Goal: Information Seeking & Learning: Learn about a topic

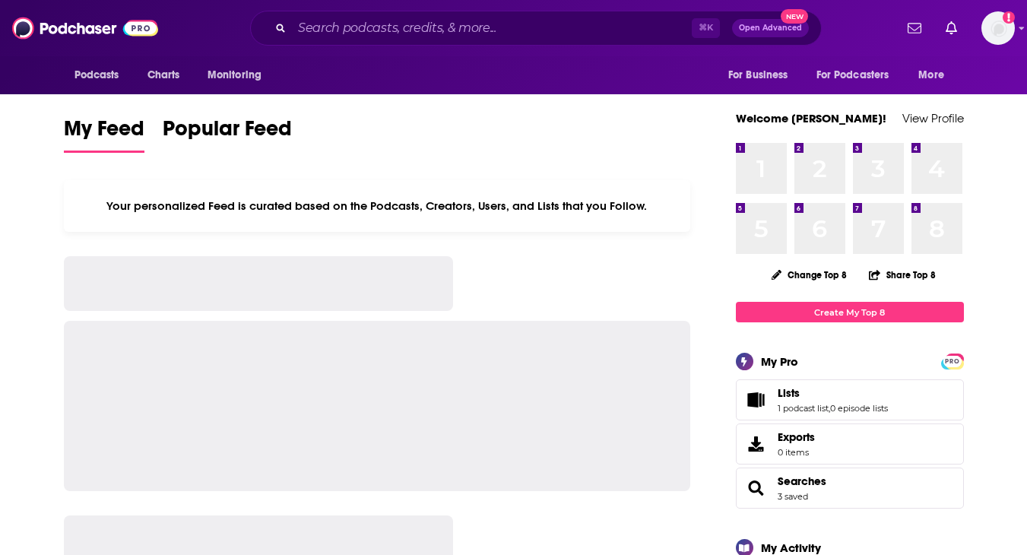
click at [557, 14] on div "⌘ K Open Advanced New" at bounding box center [535, 28] width 571 height 35
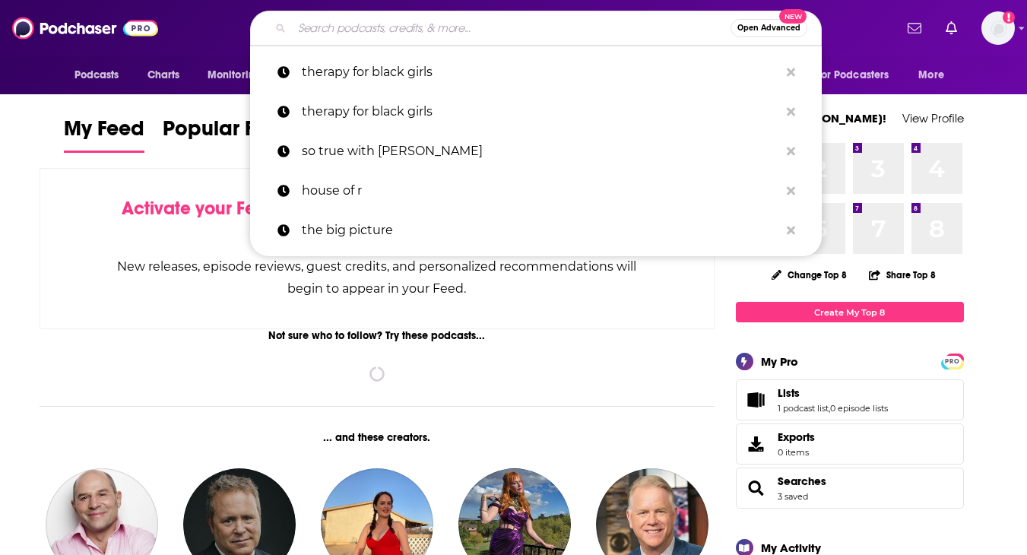
click at [549, 26] on input "Search podcasts, credits, & more..." at bounding box center [511, 28] width 438 height 24
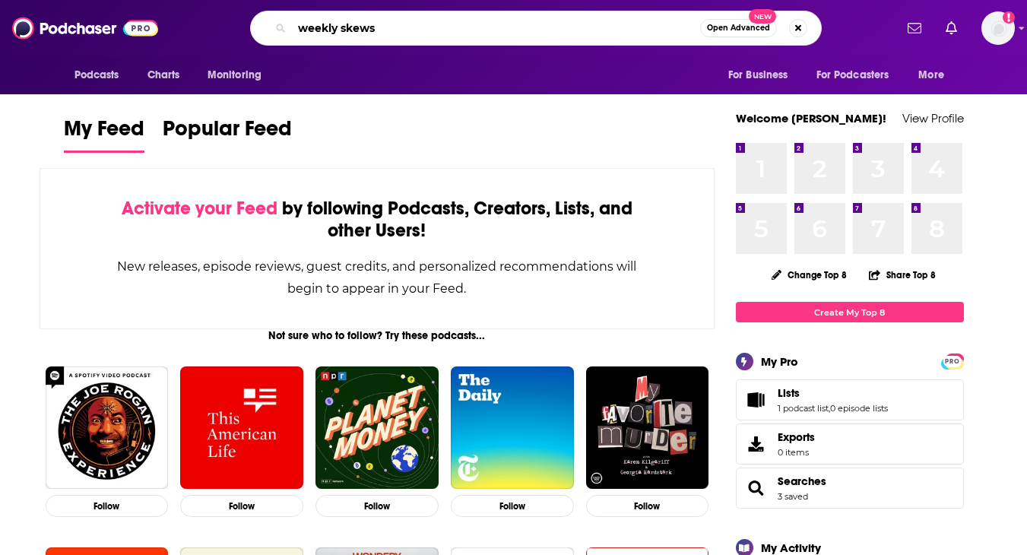
type input "weekly skews"
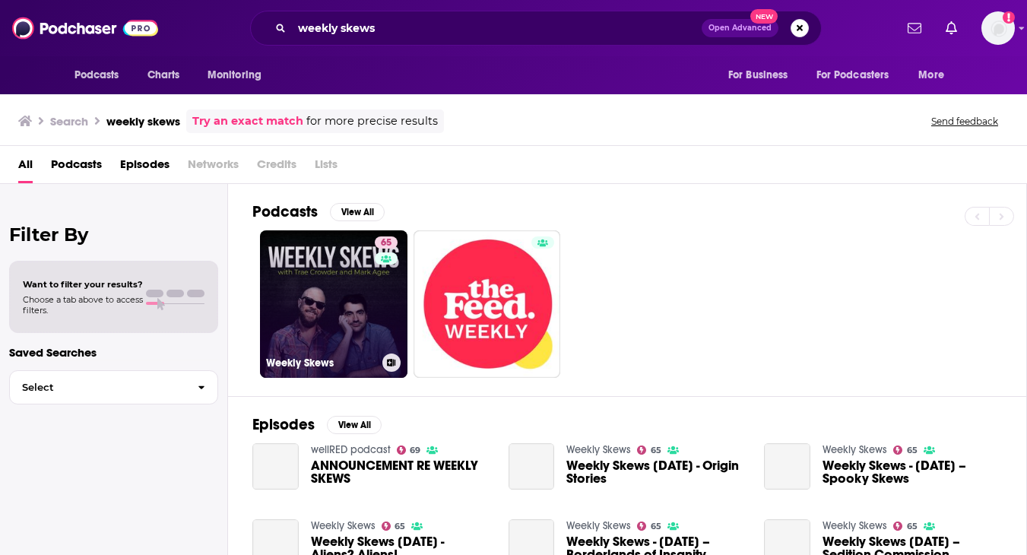
click at [326, 251] on link "65 Weekly Skews" at bounding box center [333, 303] width 147 height 147
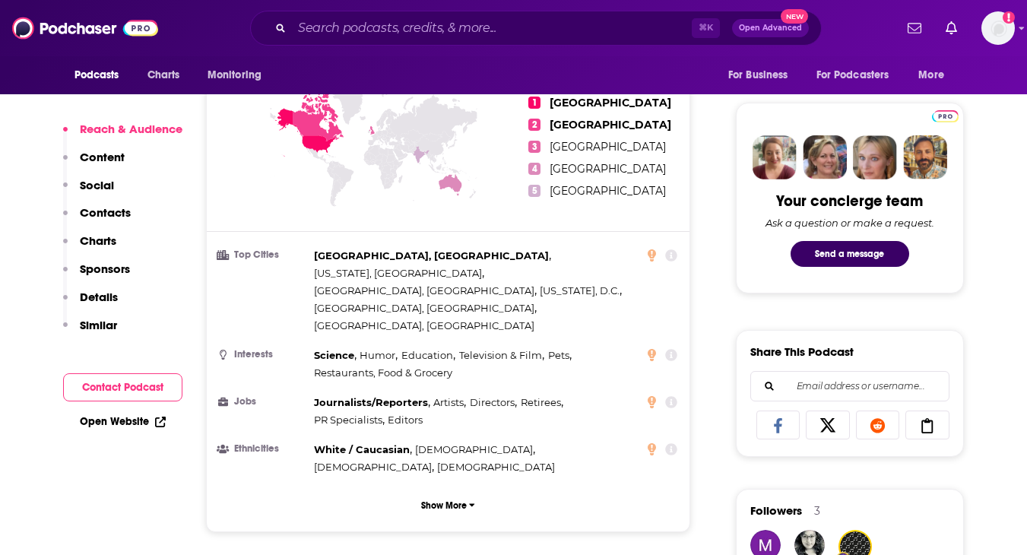
scroll to position [864, 0]
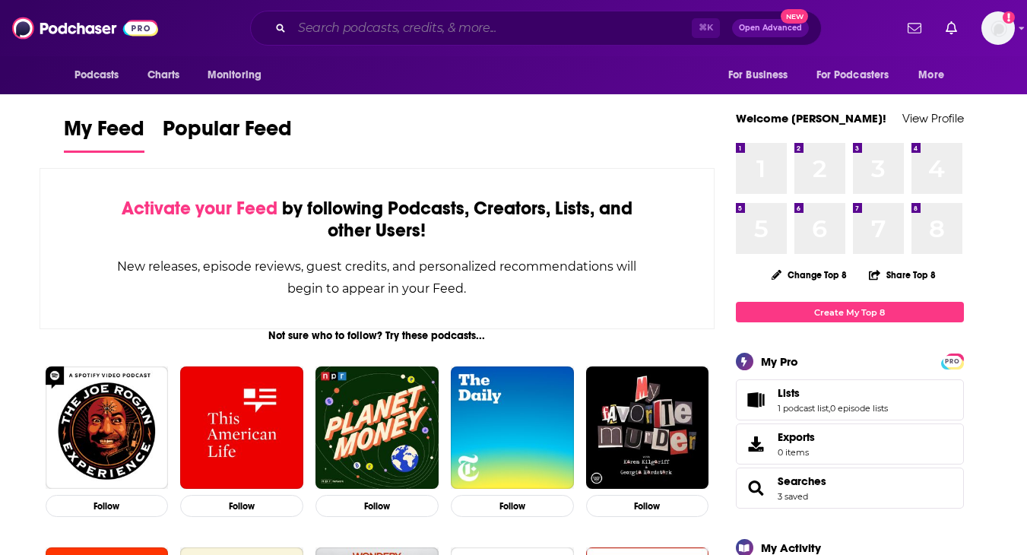
click at [506, 29] on input "Search podcasts, credits, & more..." at bounding box center [492, 28] width 400 height 24
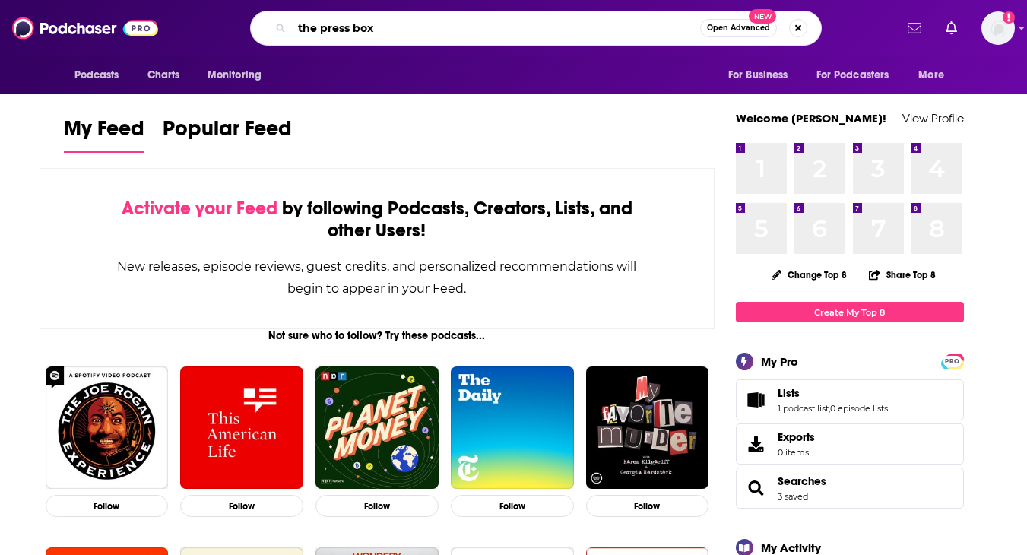
type input "the press box"
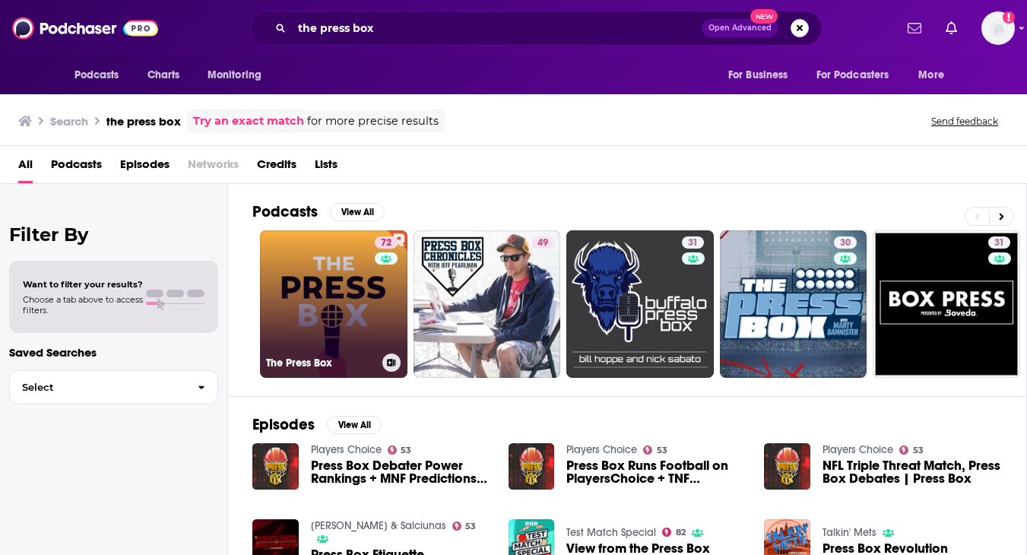
click at [327, 277] on link "72 The Press Box" at bounding box center [333, 303] width 147 height 147
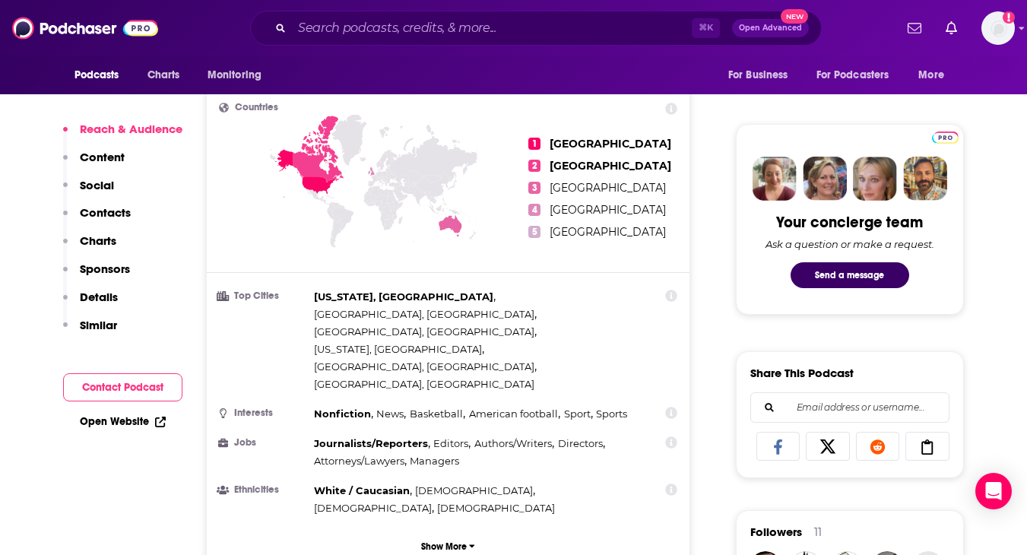
scroll to position [667, 0]
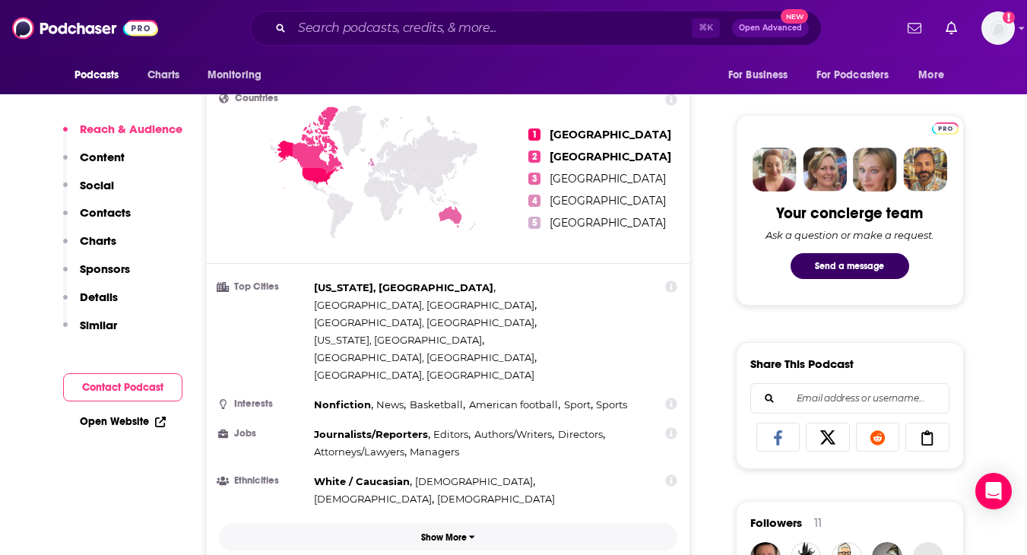
click at [456, 532] on p "Show More" at bounding box center [444, 537] width 46 height 11
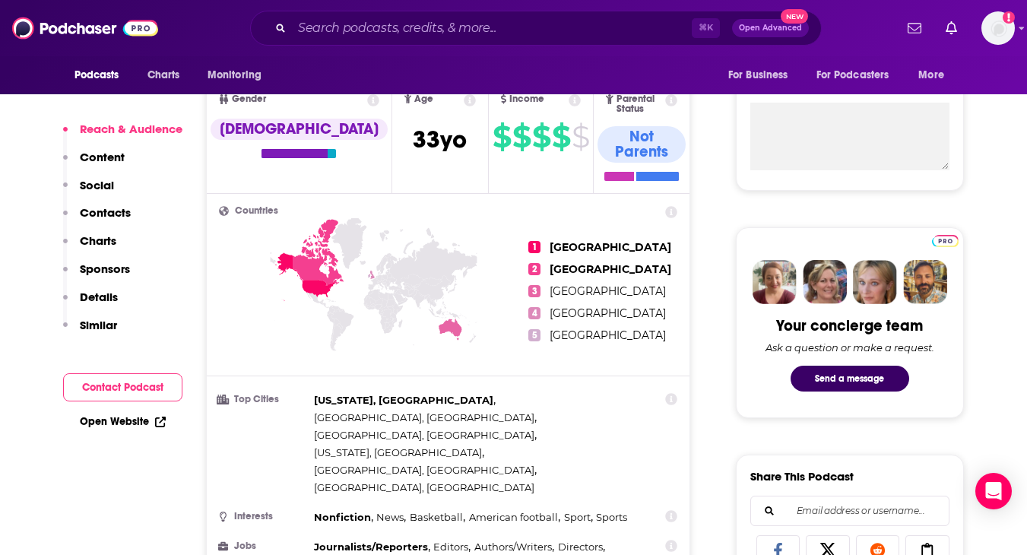
scroll to position [389, 0]
